Goal: Task Accomplishment & Management: Manage account settings

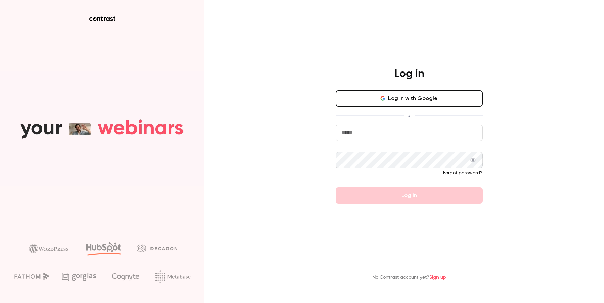
click at [401, 103] on button "Log in with Google" at bounding box center [409, 98] width 147 height 16
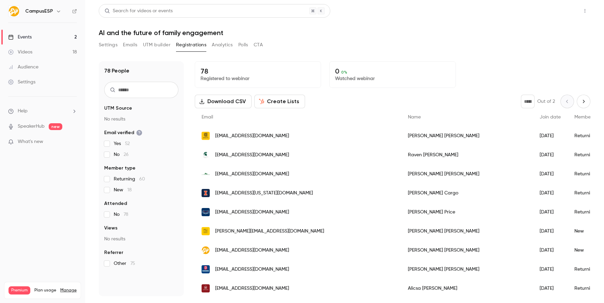
click at [568, 11] on button "Share" at bounding box center [560, 11] width 27 height 14
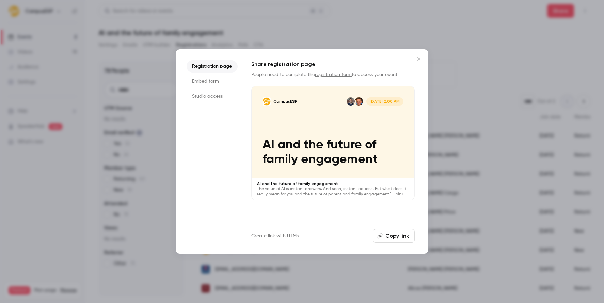
click at [417, 60] on icon "Close" at bounding box center [419, 58] width 8 height 5
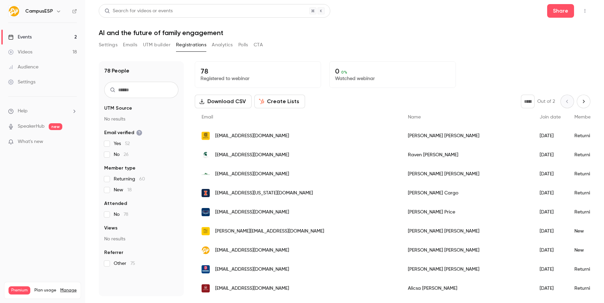
click at [584, 13] on icon "button" at bounding box center [584, 11] width 5 height 5
click at [584, 13] on div at bounding box center [302, 151] width 604 height 303
click at [244, 46] on button "Polls" at bounding box center [243, 45] width 10 height 11
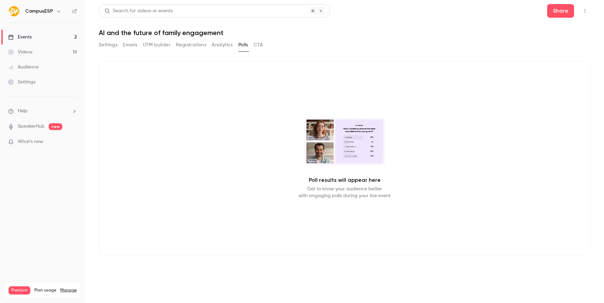
click at [118, 49] on div "Settings Emails UTM builder Registrations Analytics Polls CTA" at bounding box center [181, 45] width 164 height 11
click at [112, 48] on button "Settings" at bounding box center [108, 45] width 19 height 11
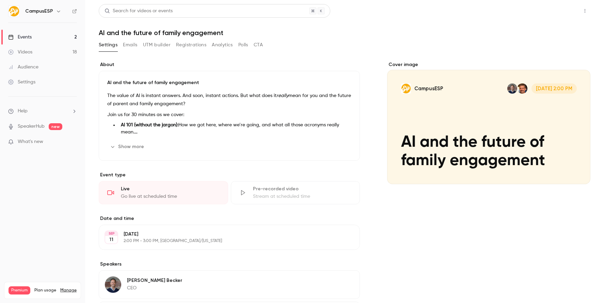
click at [561, 12] on button "Share" at bounding box center [560, 11] width 27 height 14
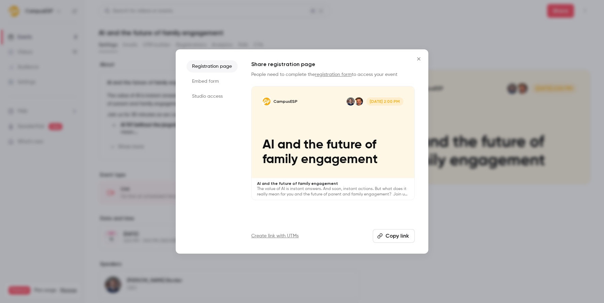
click at [210, 96] on li "Studio access" at bounding box center [212, 96] width 51 height 12
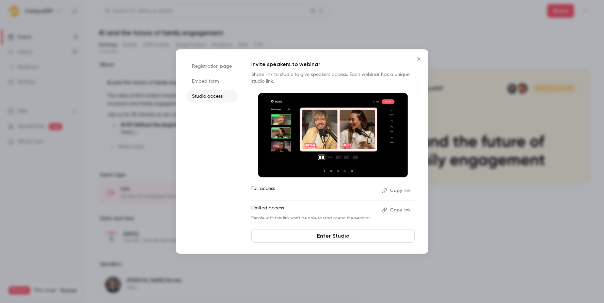
click at [417, 58] on icon "Close" at bounding box center [419, 58] width 8 height 5
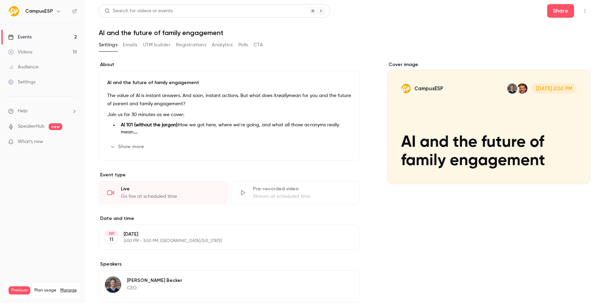
click at [194, 193] on div "Go live at scheduled time" at bounding box center [170, 196] width 99 height 7
click at [535, 111] on div "Cover image" at bounding box center [488, 122] width 203 height 123
click at [0, 0] on input "CampusESP [DATE] 2:00 PM AI and the future of family engagement" at bounding box center [0, 0] width 0 height 0
click at [74, 12] on icon at bounding box center [74, 11] width 5 height 5
click at [557, 12] on button "Share" at bounding box center [560, 11] width 27 height 14
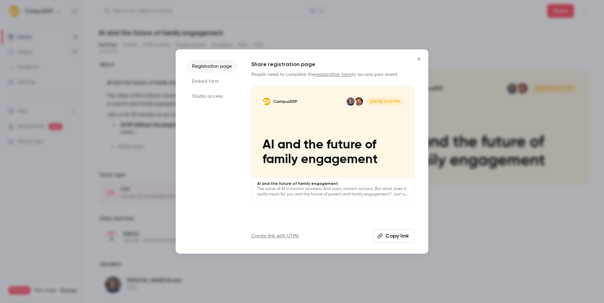
click at [205, 97] on li "Studio access" at bounding box center [212, 96] width 51 height 12
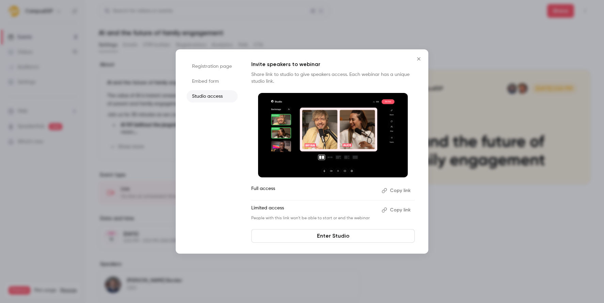
click at [320, 238] on link "Enter Studio" at bounding box center [332, 236] width 163 height 14
click at [418, 58] on icon "Close" at bounding box center [418, 58] width 3 height 3
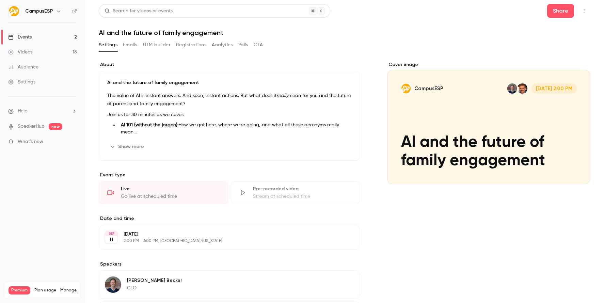
click at [201, 47] on button "Registrations" at bounding box center [191, 45] width 30 height 11
